Goal: Find specific page/section: Find specific page/section

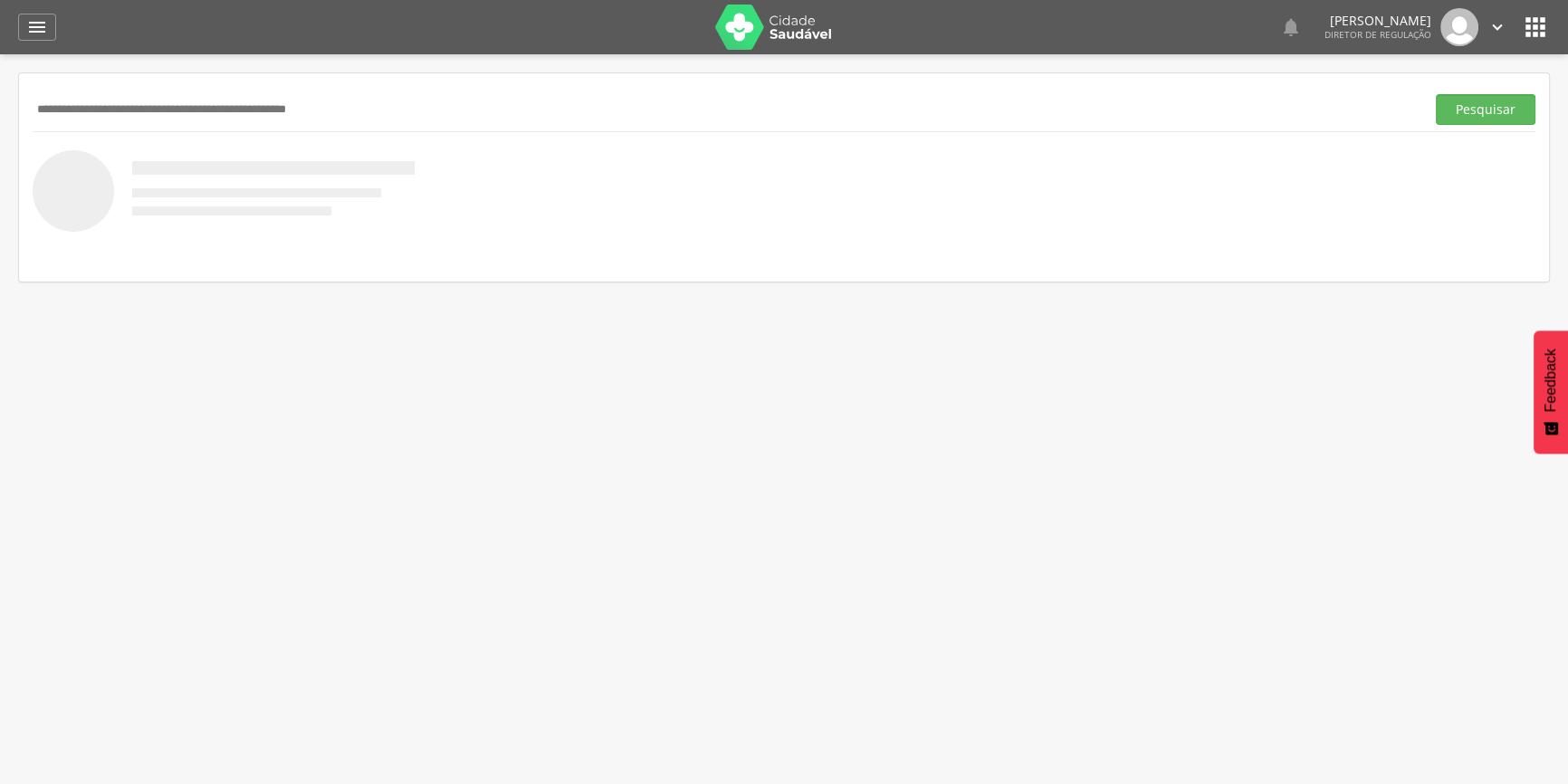
click at [780, 39] on img at bounding box center [774, 27] width 118 height 45
click at [1530, 17] on icon "" at bounding box center [1536, 27] width 29 height 29
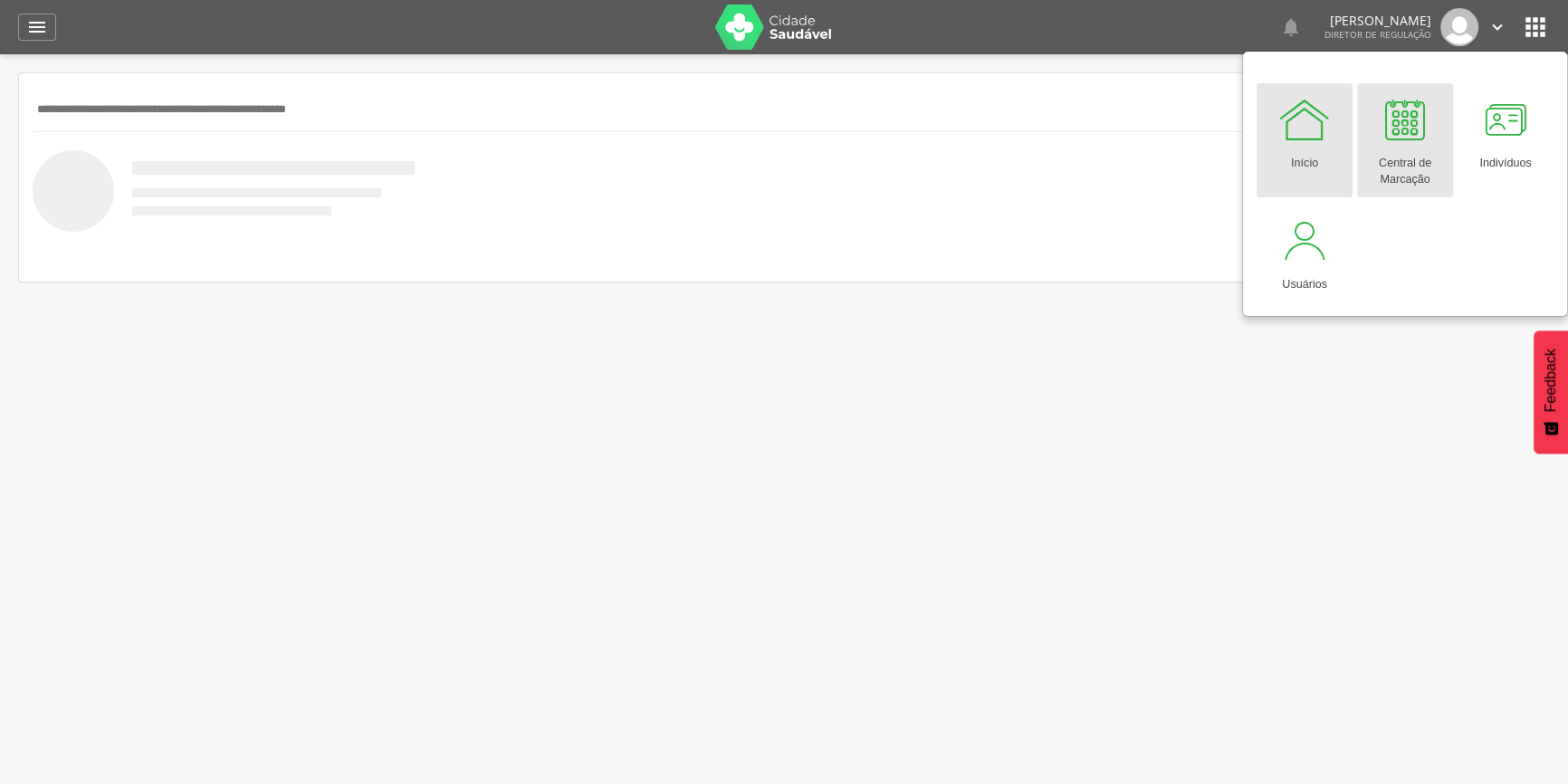
click at [1402, 146] on div "Central de Marcação" at bounding box center [1405, 167] width 78 height 42
